Goal: Use online tool/utility: Use online tool/utility

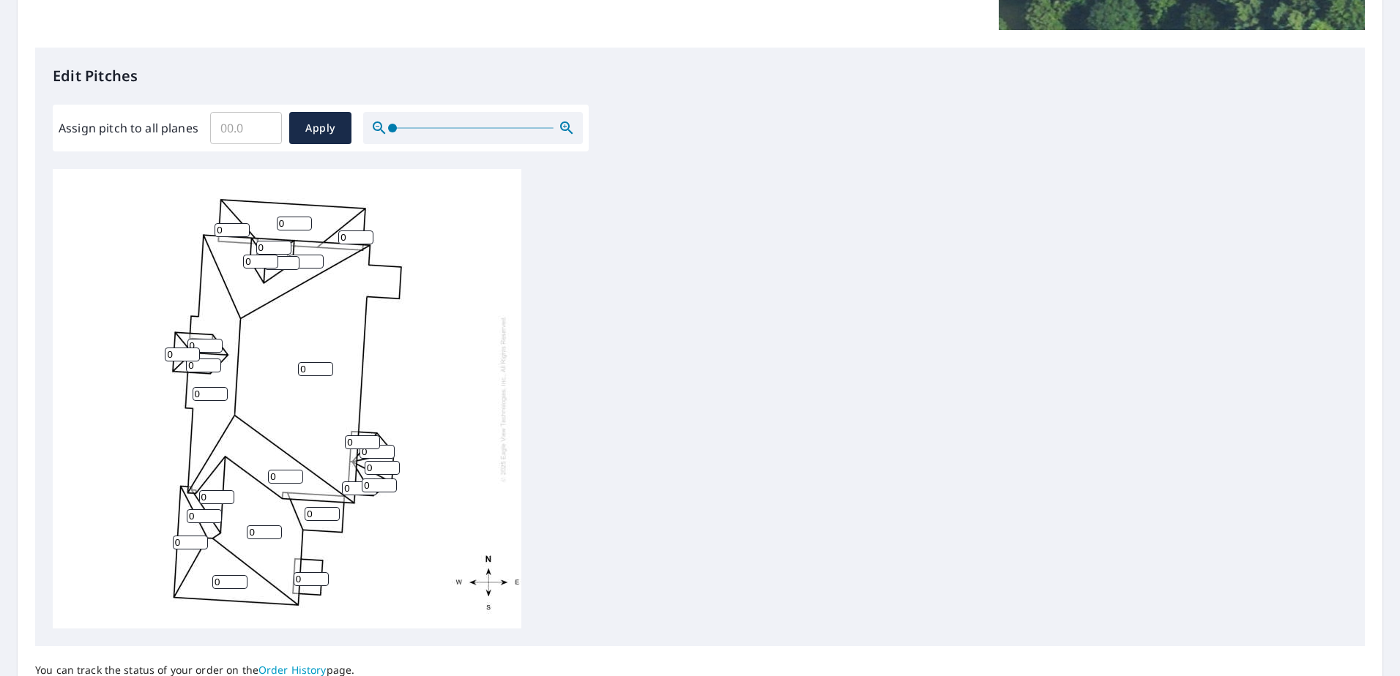
scroll to position [336, 0]
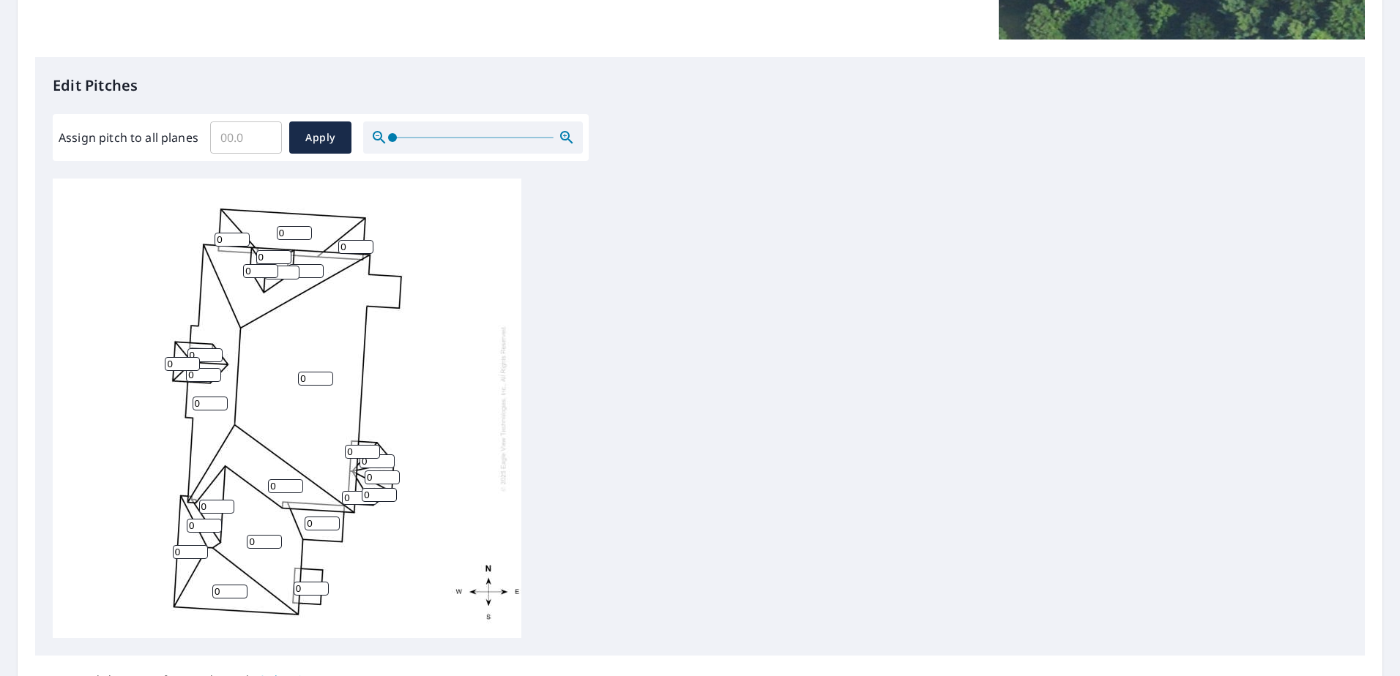
click at [243, 128] on input "Assign pitch to all planes" at bounding box center [246, 137] width 72 height 41
type input "11"
click at [325, 141] on span "Apply" at bounding box center [320, 138] width 39 height 18
type input "11"
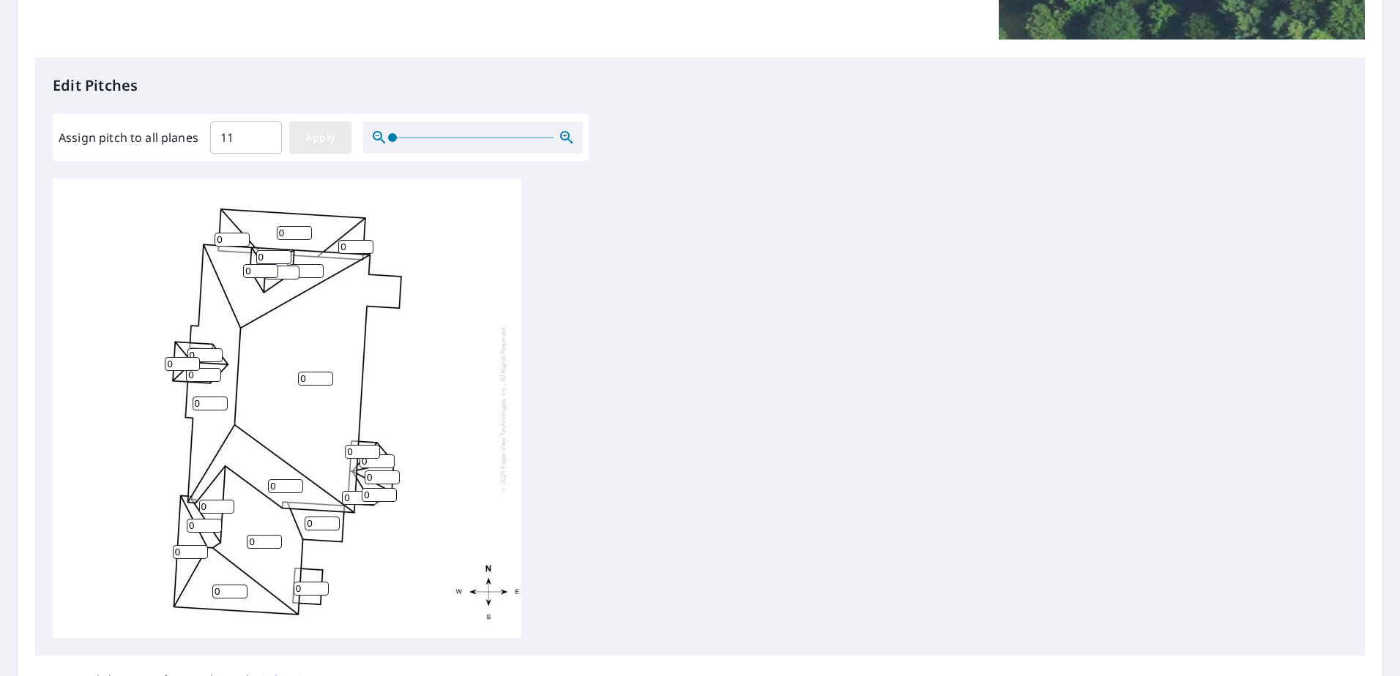
type input "11"
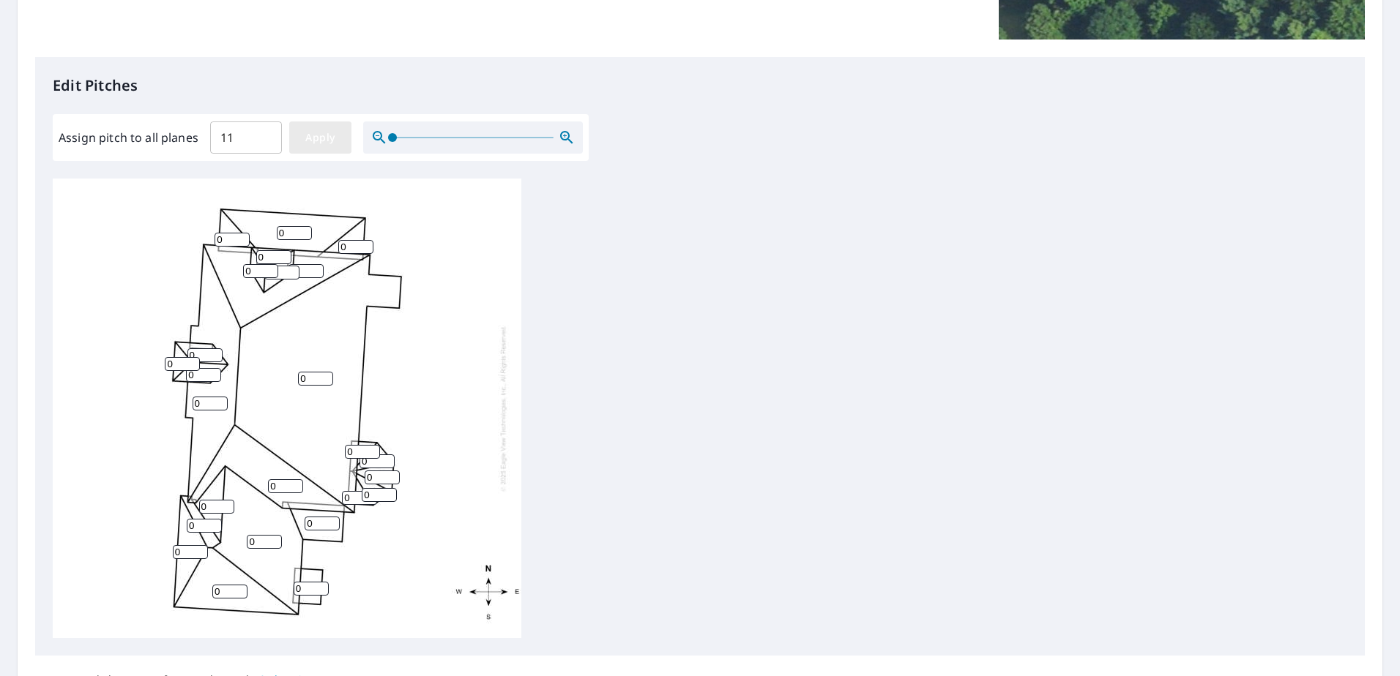
type input "11"
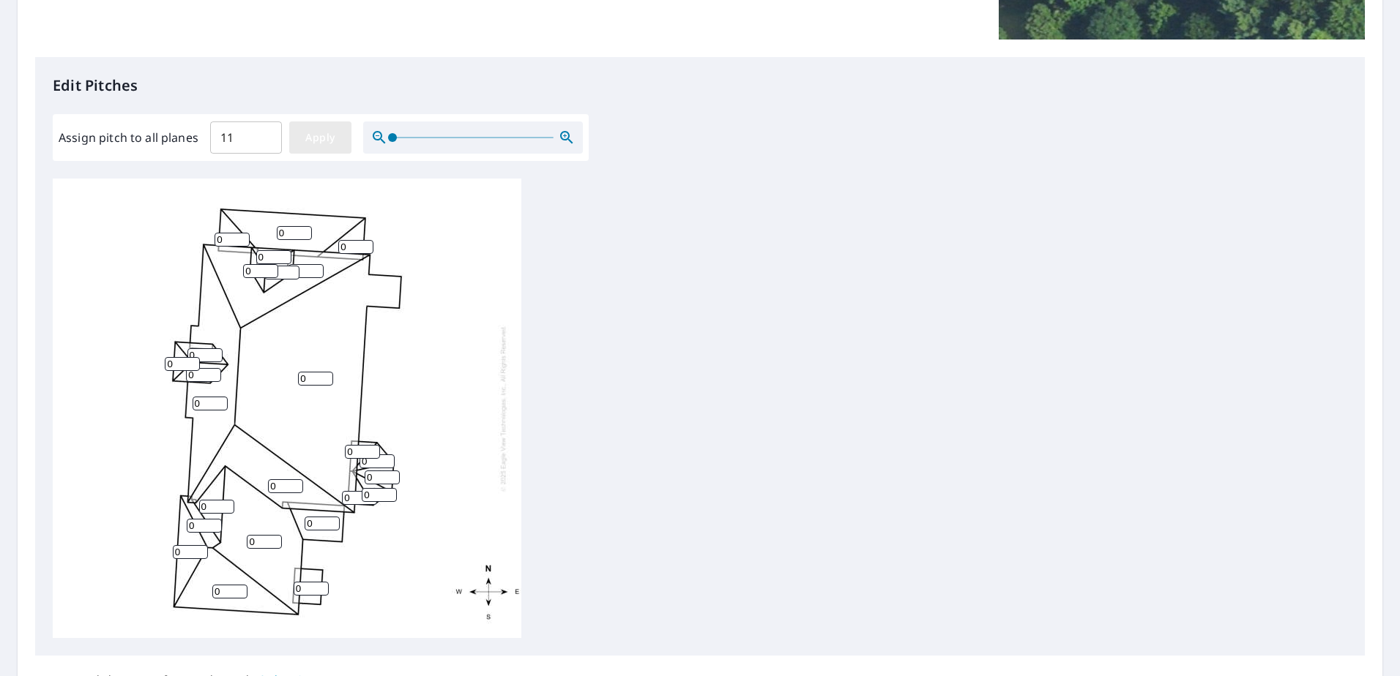
type input "11"
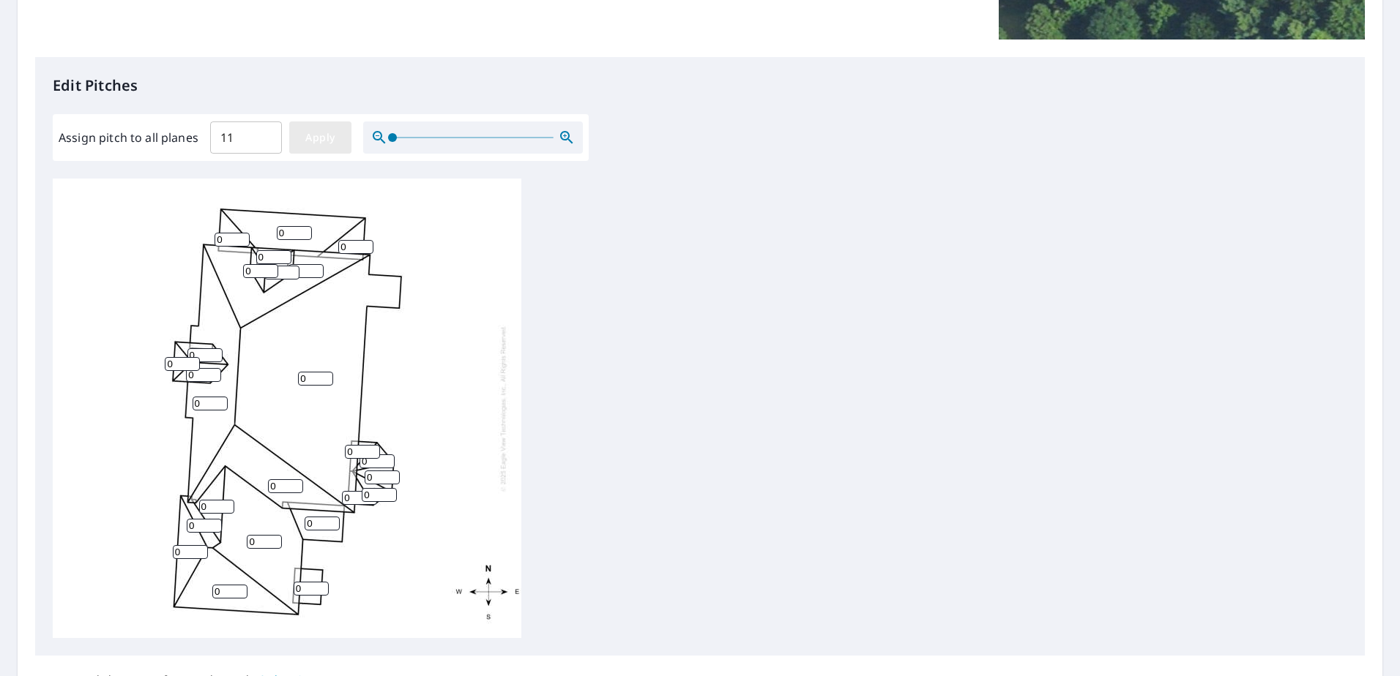
type input "11"
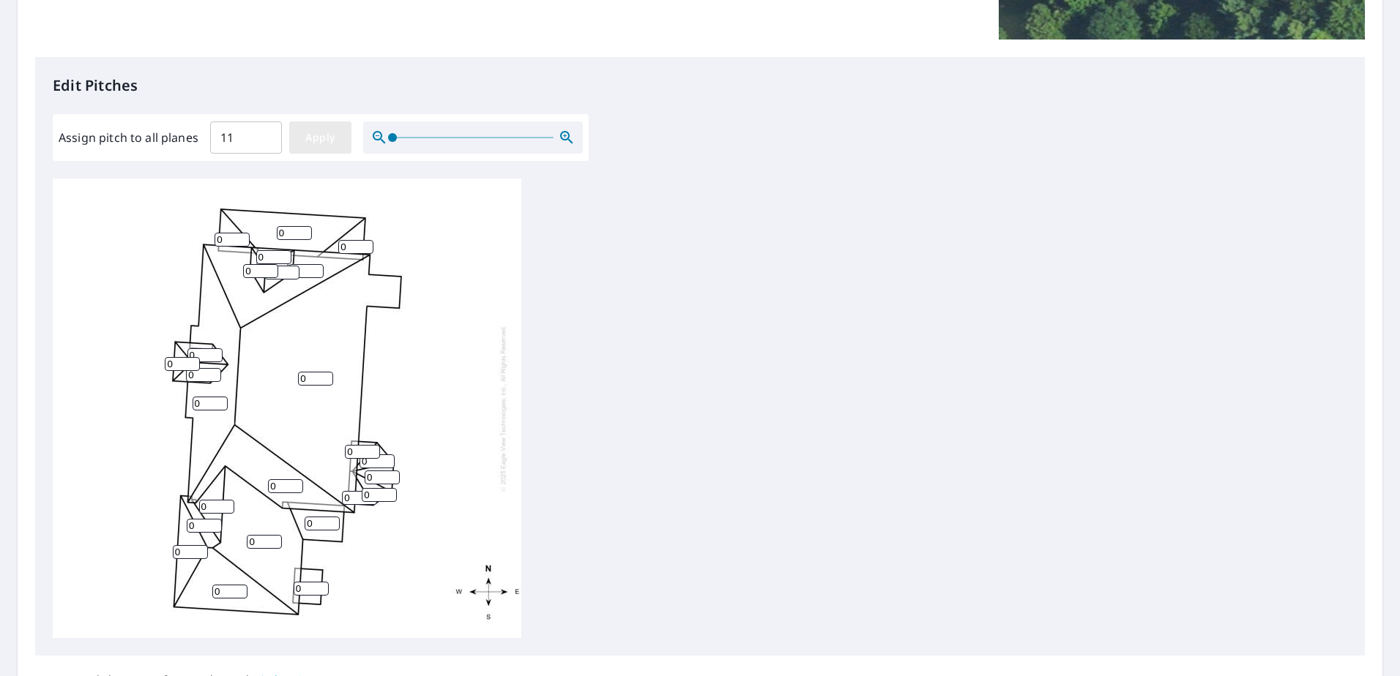
type input "11"
drag, startPoint x: 228, startPoint y: 239, endPoint x: 213, endPoint y: 240, distance: 15.4
click at [213, 240] on div "11 11 11 11 11 11 11 11 11 11 11 11 11 11 11 11 11 11 11 11 11 11 11 11 11" at bounding box center [287, 409] width 469 height 460
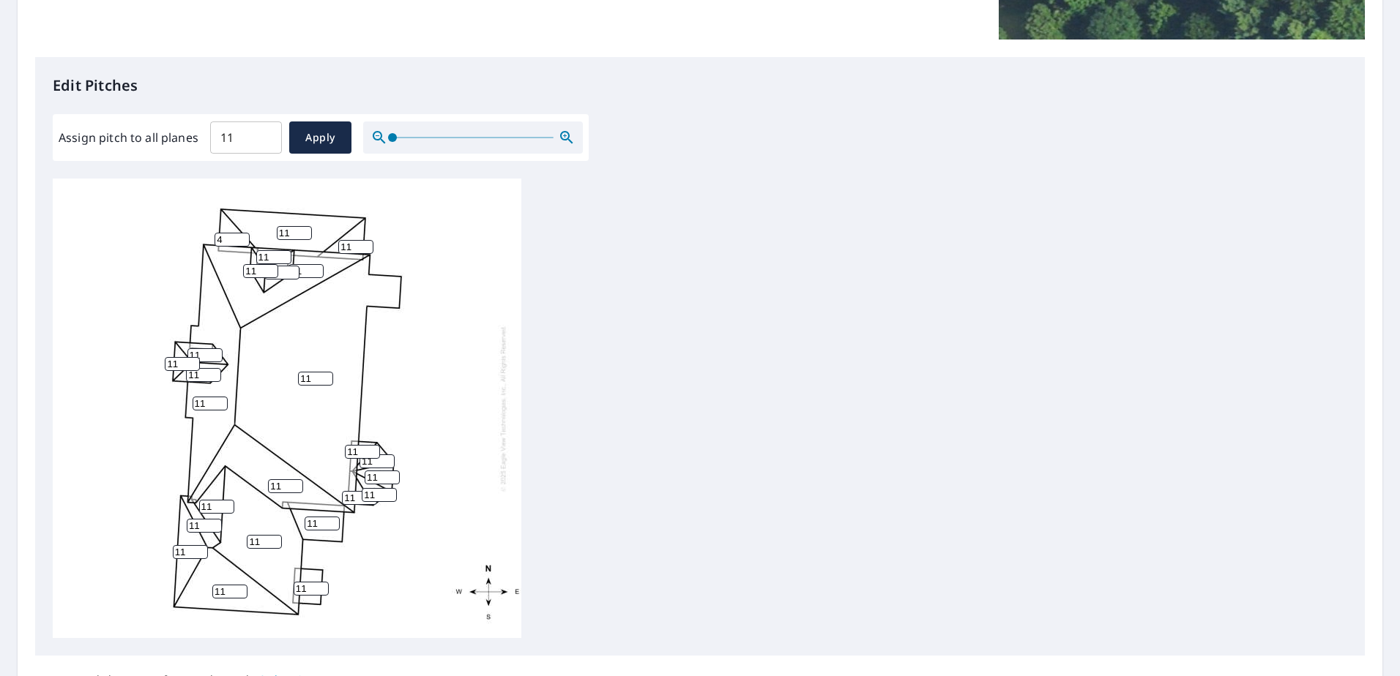
type input "4"
drag, startPoint x: 296, startPoint y: 230, endPoint x: 278, endPoint y: 233, distance: 17.8
click at [278, 233] on input "11" at bounding box center [294, 233] width 35 height 14
type input "4"
drag, startPoint x: 351, startPoint y: 247, endPoint x: 339, endPoint y: 247, distance: 11.7
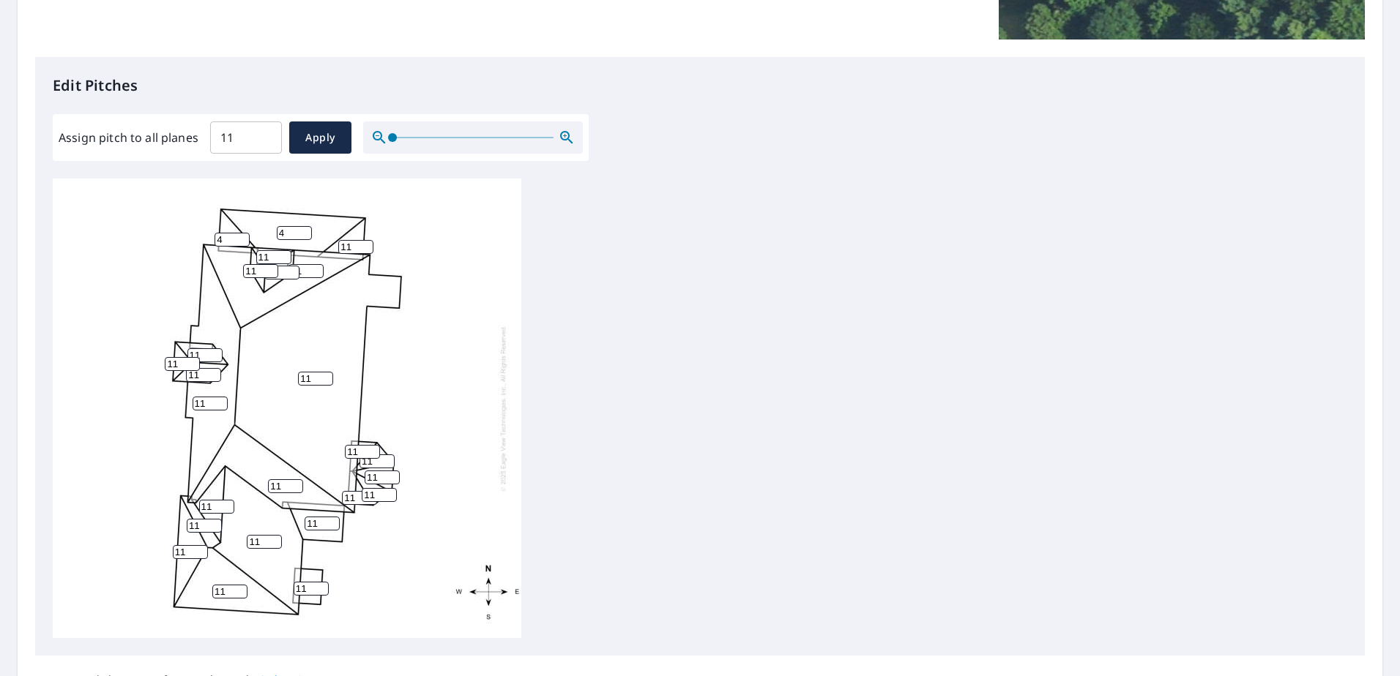
click at [339, 247] on input "11" at bounding box center [355, 247] width 35 height 14
type input "4"
drag, startPoint x: 431, startPoint y: 135, endPoint x: 448, endPoint y: 139, distance: 17.2
click at [431, 137] on div at bounding box center [473, 138] width 220 height 32
click at [463, 138] on div at bounding box center [473, 138] width 220 height 32
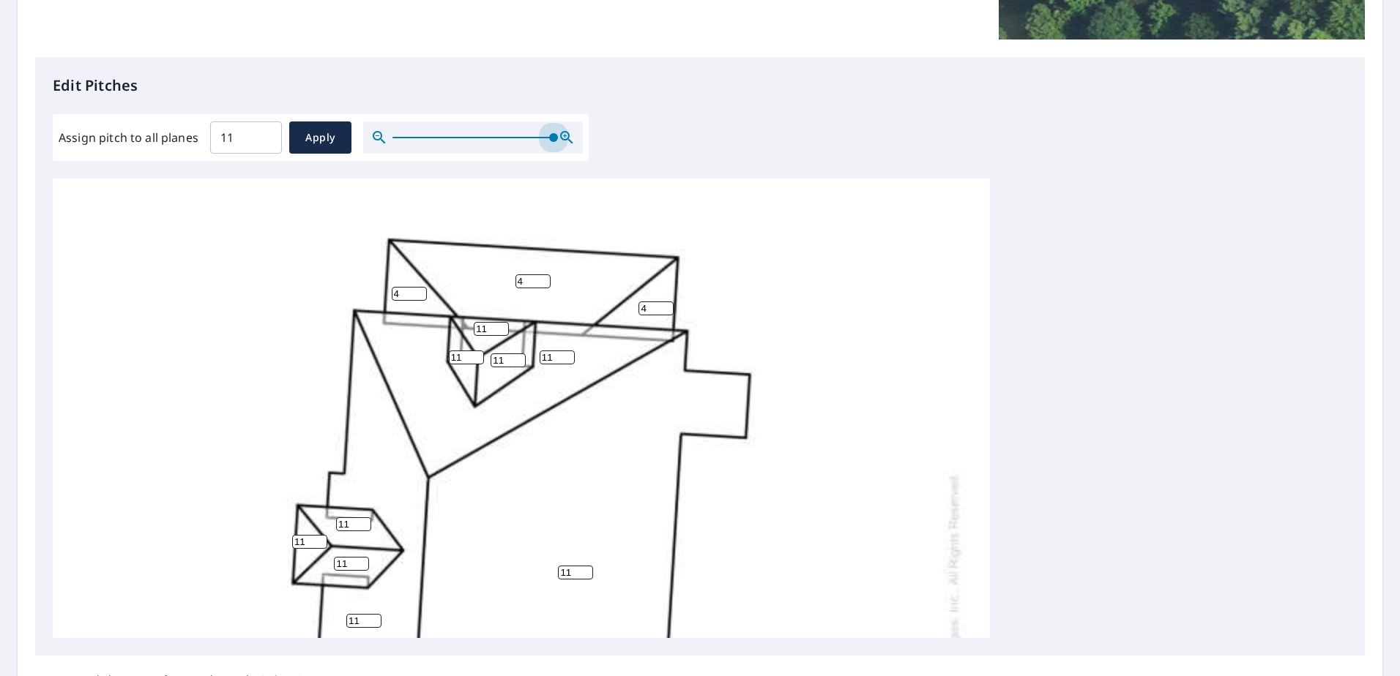
click at [558, 138] on div at bounding box center [473, 138] width 220 height 32
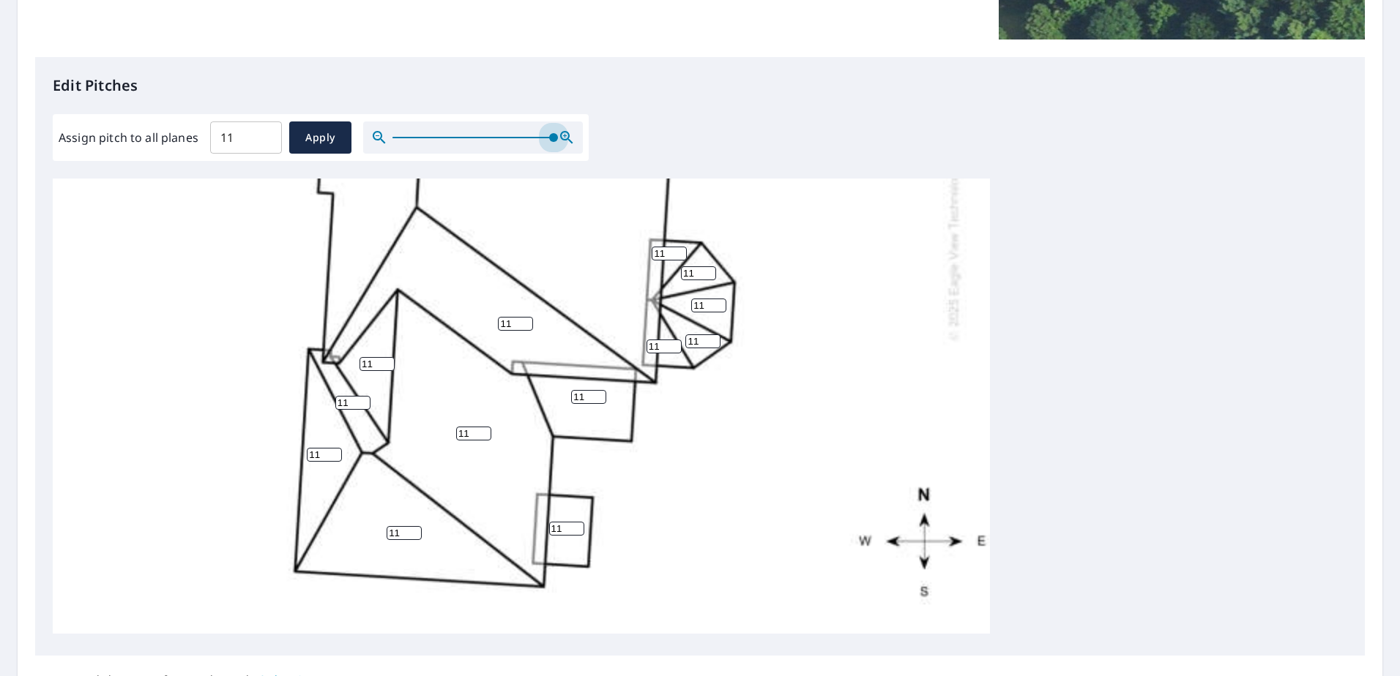
scroll to position [329, 0]
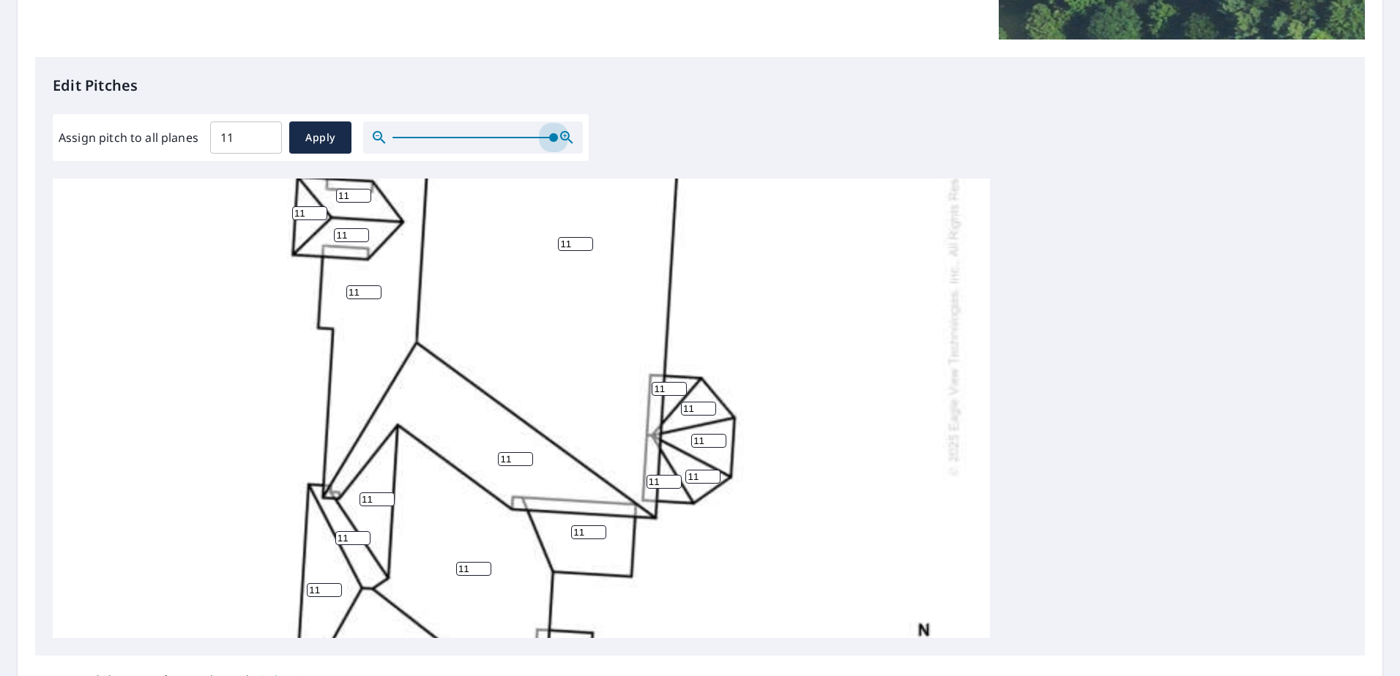
drag, startPoint x: 660, startPoint y: 485, endPoint x: 643, endPoint y: 484, distance: 16.2
click at [643, 484] on div "11 11 11 11 11 4 11 11 11 11 11 4 4 11 11 11 11 11 11 11 11 11 11 11 11" at bounding box center [521, 309] width 937 height 919
drag, startPoint x: 659, startPoint y: 480, endPoint x: 632, endPoint y: 479, distance: 26.4
click at [632, 479] on div "11 11 11 11 11 4 11 11 11 11 11 4 4 11 11 11 11 11 11 11 11 11 11 11 11" at bounding box center [521, 309] width 937 height 919
type input "4"
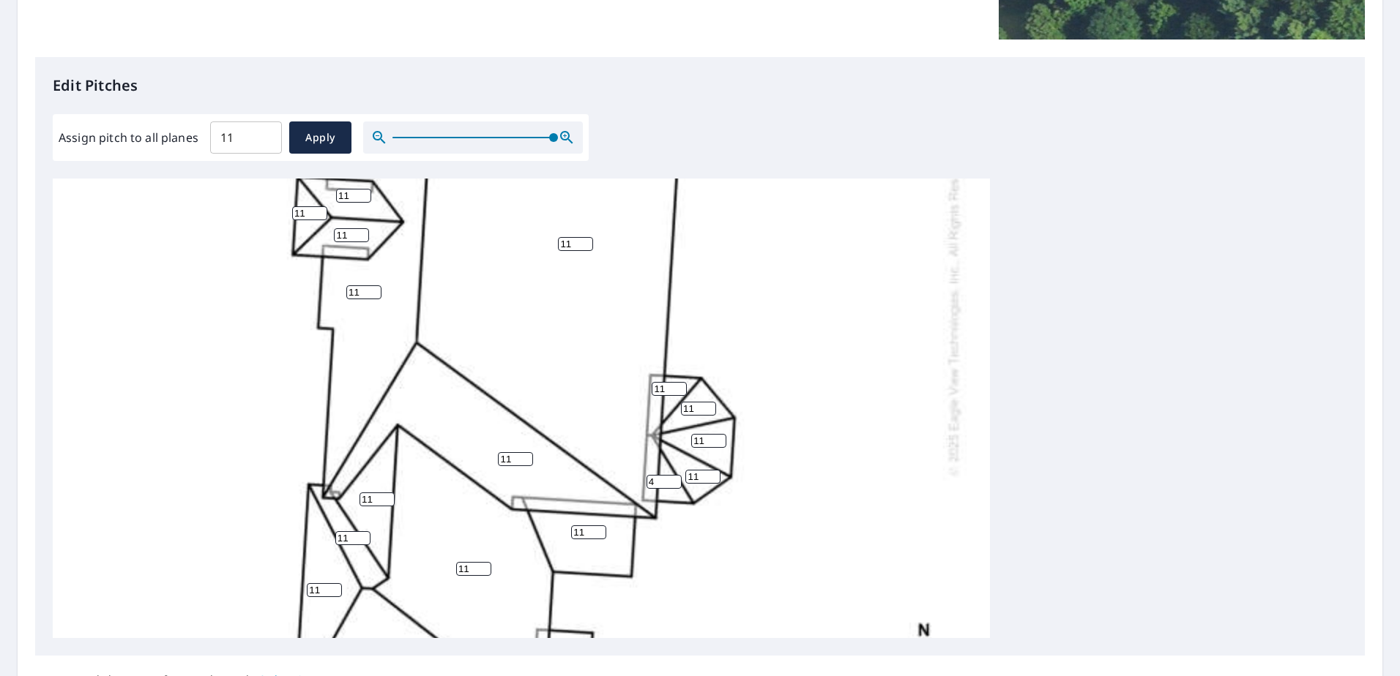
drag, startPoint x: 699, startPoint y: 474, endPoint x: 677, endPoint y: 466, distance: 23.1
click at [672, 472] on div "11 11 11 11 11 4 11 11 11 11 11 4 4 11 11 11 11 11 11 4 11 11 11 11 11" at bounding box center [521, 309] width 937 height 919
type input "4"
drag, startPoint x: 710, startPoint y: 439, endPoint x: 668, endPoint y: 441, distance: 41.8
click at [668, 441] on div "11 11 11 11 11 4 11 11 11 11 11 4 4 11 11 11 11 11 11 4 4 11 11 11 11" at bounding box center [521, 309] width 937 height 919
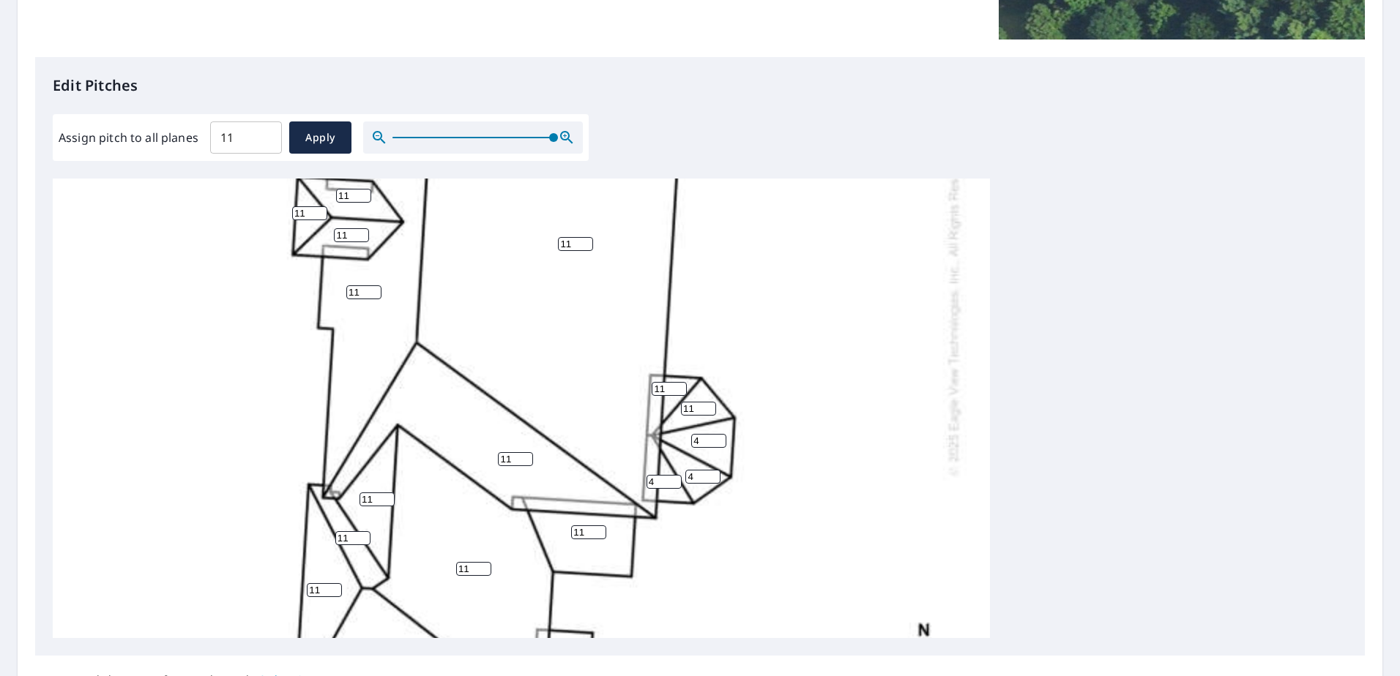
type input "4"
drag, startPoint x: 691, startPoint y: 406, endPoint x: 663, endPoint y: 408, distance: 27.9
click at [663, 408] on div "11 11 11 11 11 4 11 11 11 11 11 4 4 11 11 11 11 4 4 4 4 11 11 11 11" at bounding box center [521, 309] width 937 height 919
type input "4"
drag, startPoint x: 673, startPoint y: 387, endPoint x: 627, endPoint y: 387, distance: 45.4
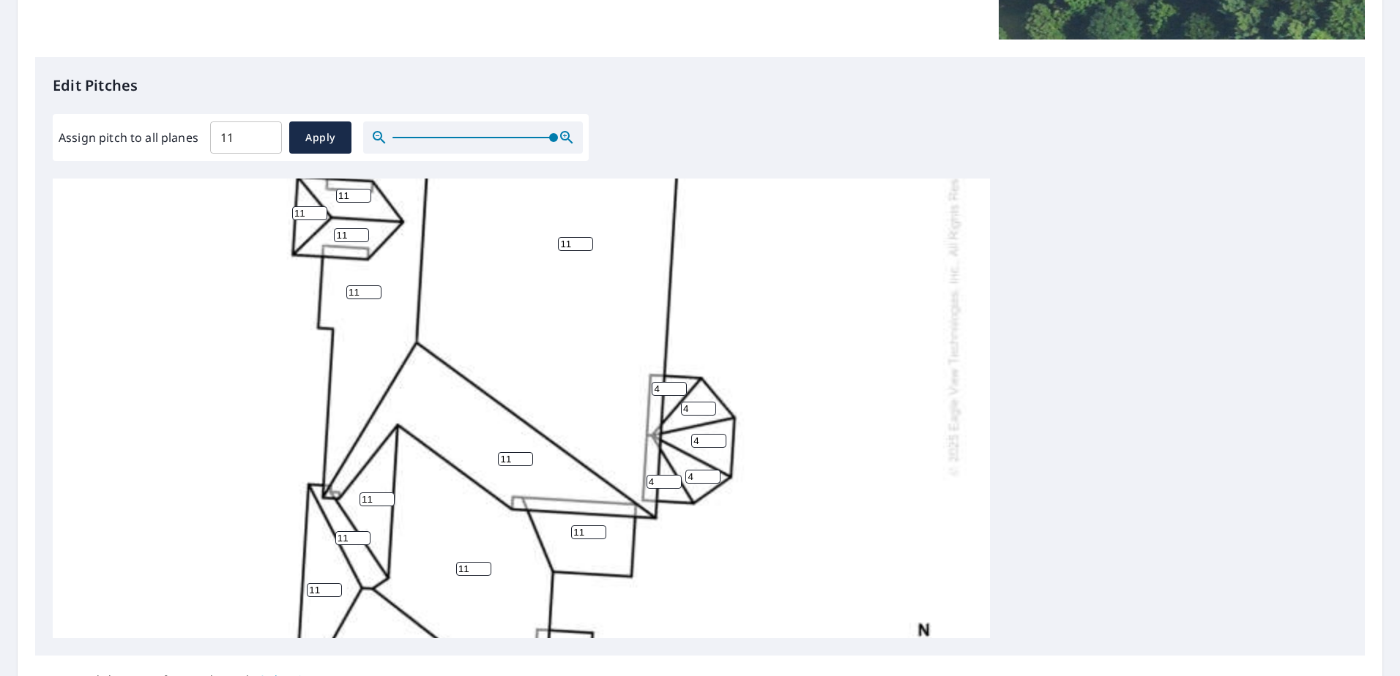
click at [627, 387] on div "11 11 11 11 11 4 11 11 11 11 11 4 4 11 11 11 11 4 4 4 4 4 11 11 11" at bounding box center [521, 309] width 937 height 919
type input "4"
drag, startPoint x: 586, startPoint y: 529, endPoint x: 570, endPoint y: 529, distance: 15.4
click at [570, 529] on div "11 11 11 11 11 4 11 11 11 11 11 4 4 11 11 11 11 4 4 4 4 4 11 11 11" at bounding box center [521, 309] width 937 height 919
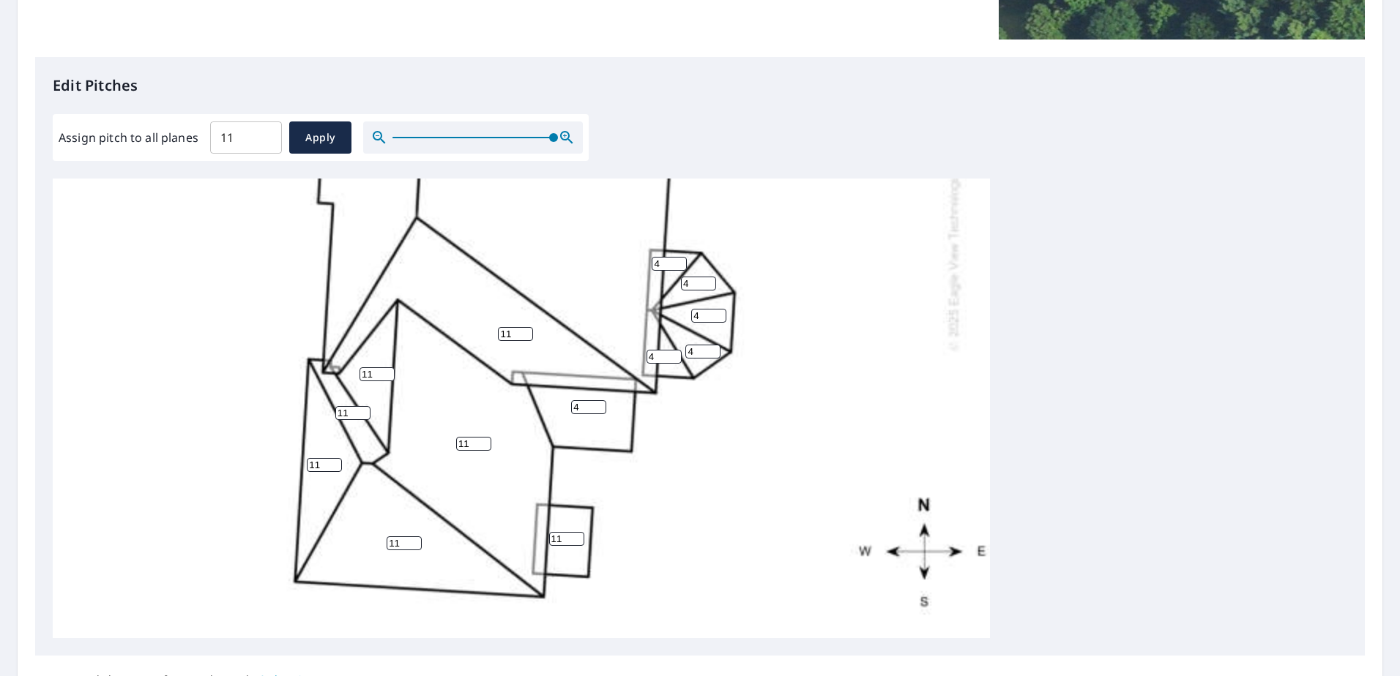
scroll to position [475, 0]
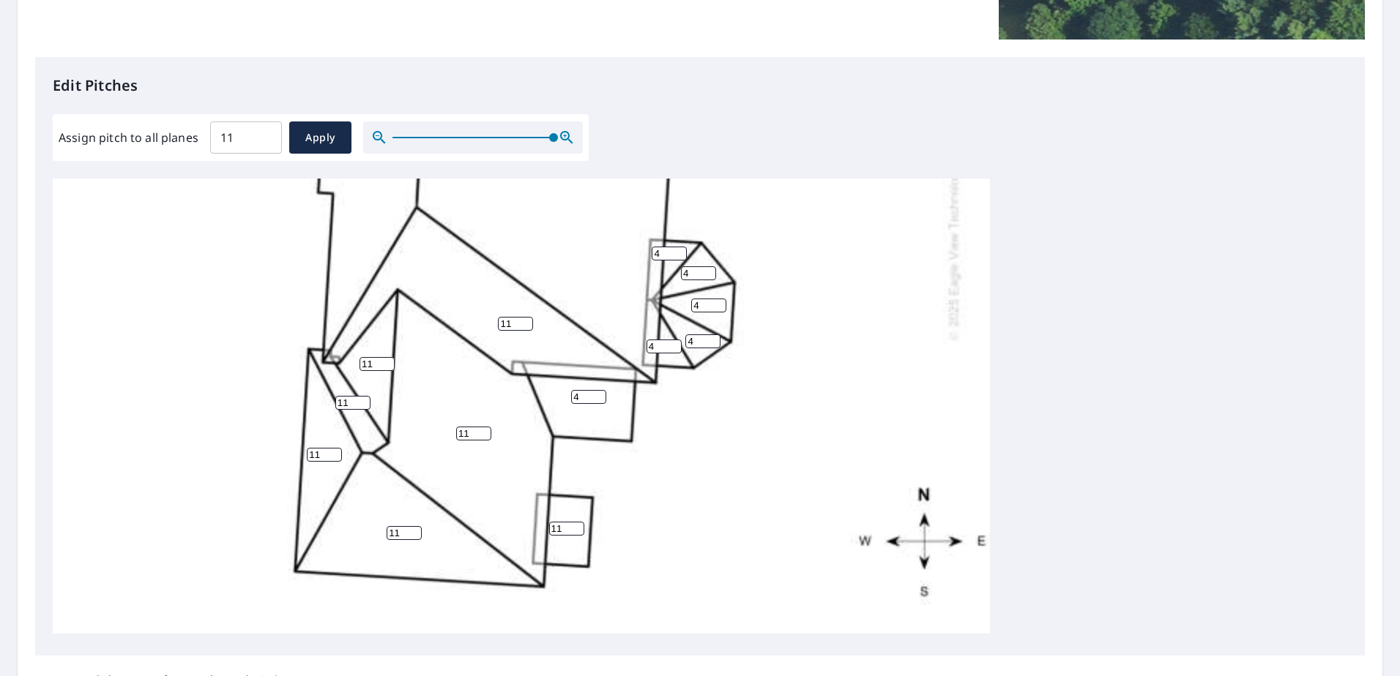
type input "4"
drag, startPoint x: 563, startPoint y: 518, endPoint x: 545, endPoint y: 518, distance: 18.3
click at [545, 518] on div "11 11 11 11 11 4 11 4 11 11 11 4 4 11 11 11 11 4 4 4 4 4 11 11 11" at bounding box center [521, 174] width 937 height 919
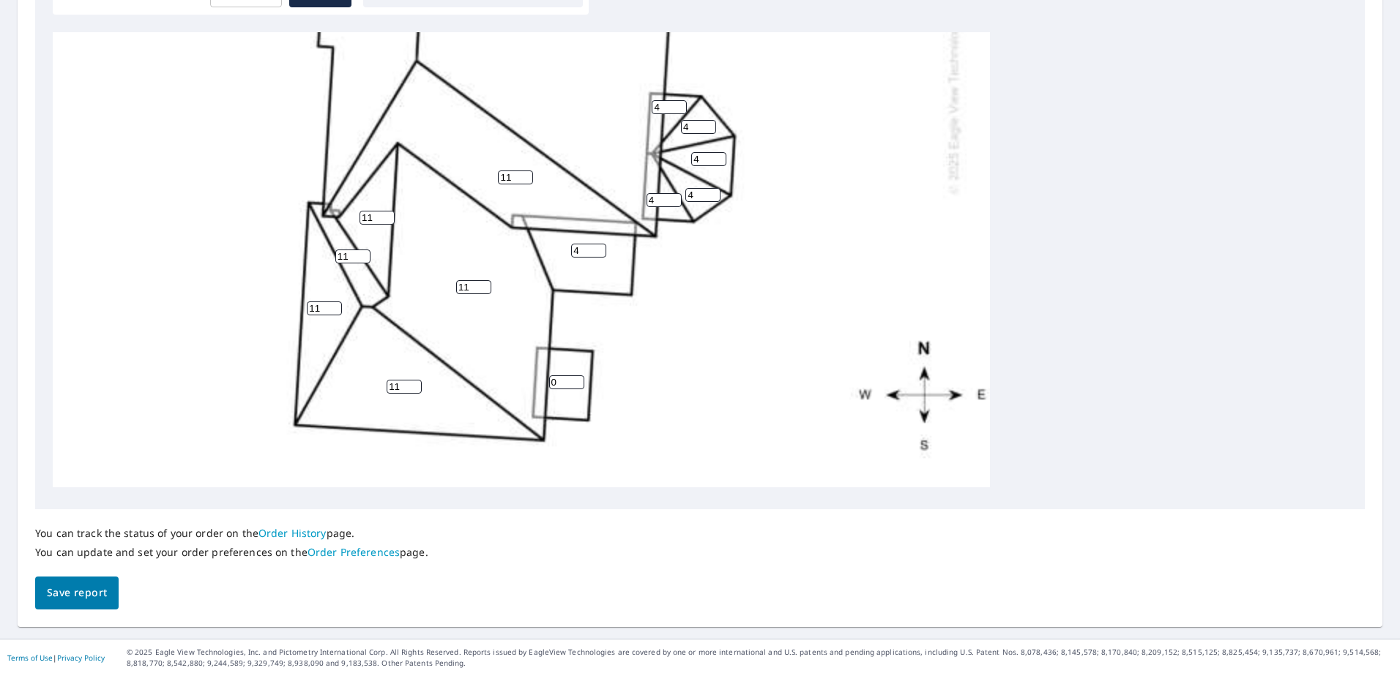
type input "0"
click at [85, 590] on span "Save report" at bounding box center [77, 593] width 60 height 18
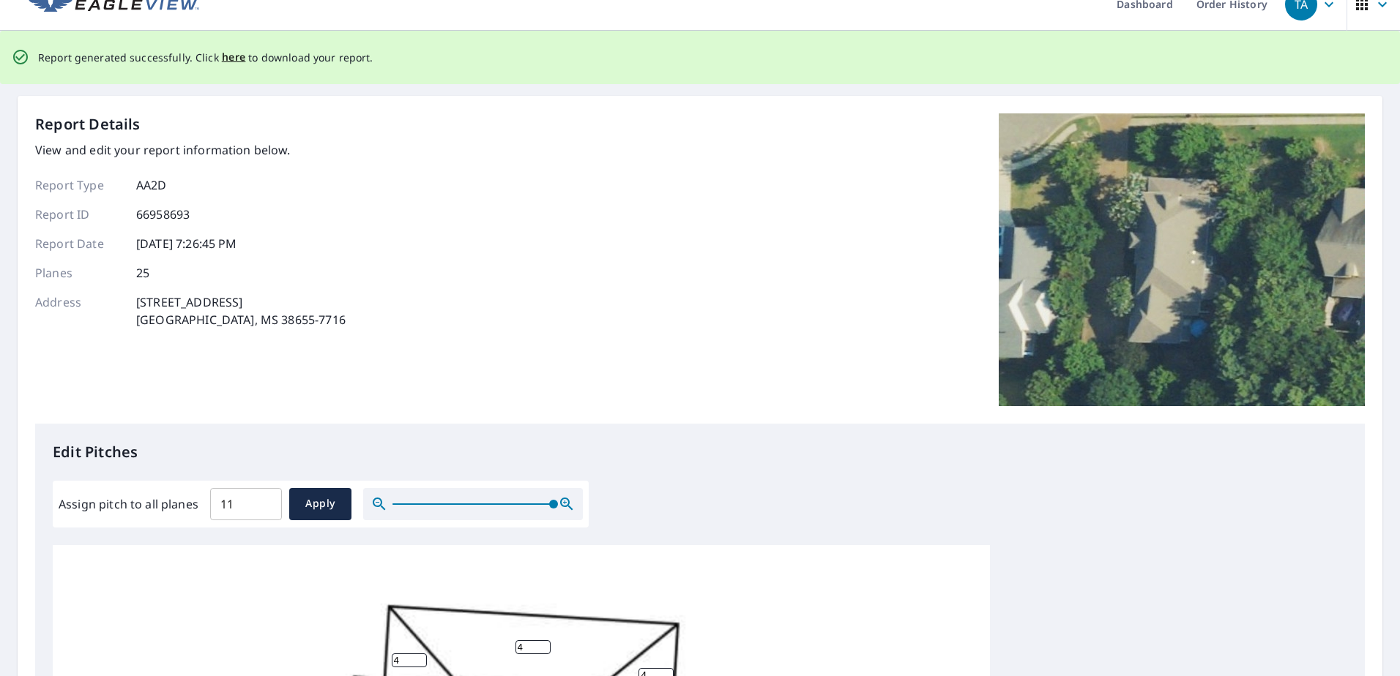
scroll to position [0, 0]
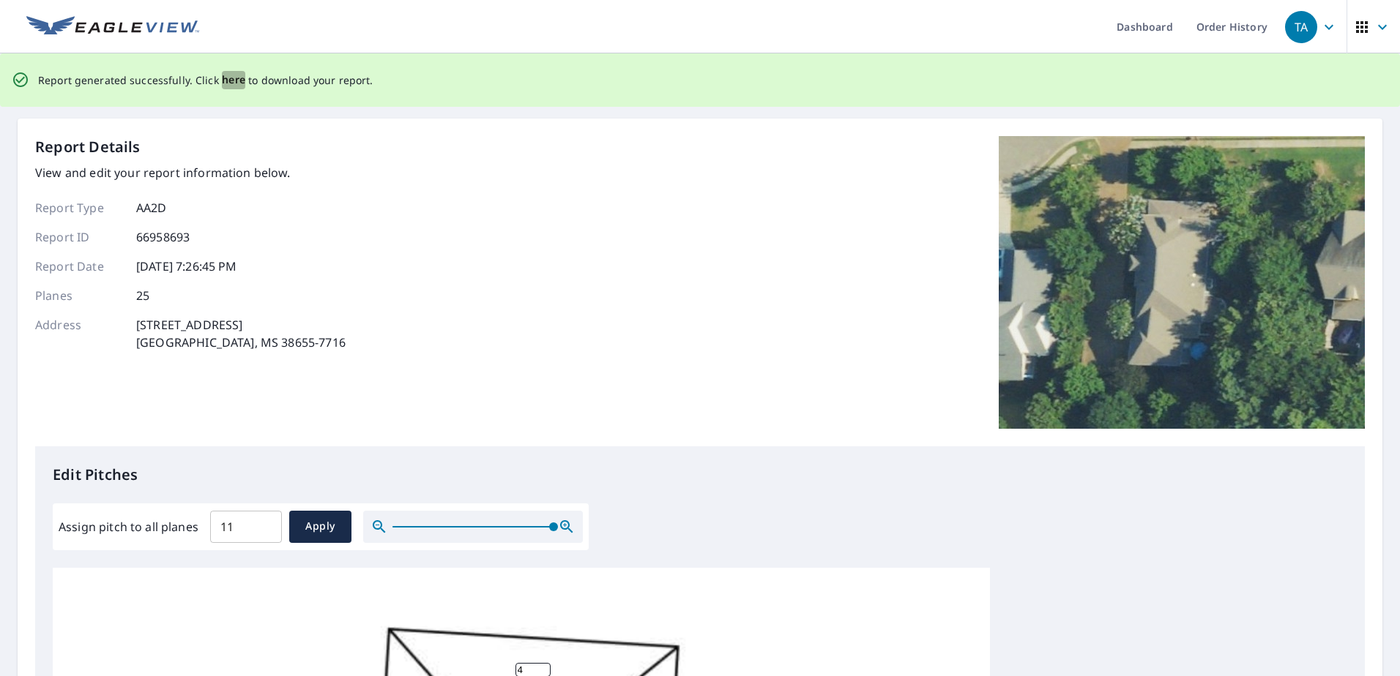
click at [233, 81] on span "here" at bounding box center [234, 80] width 24 height 18
